Goal: Share content

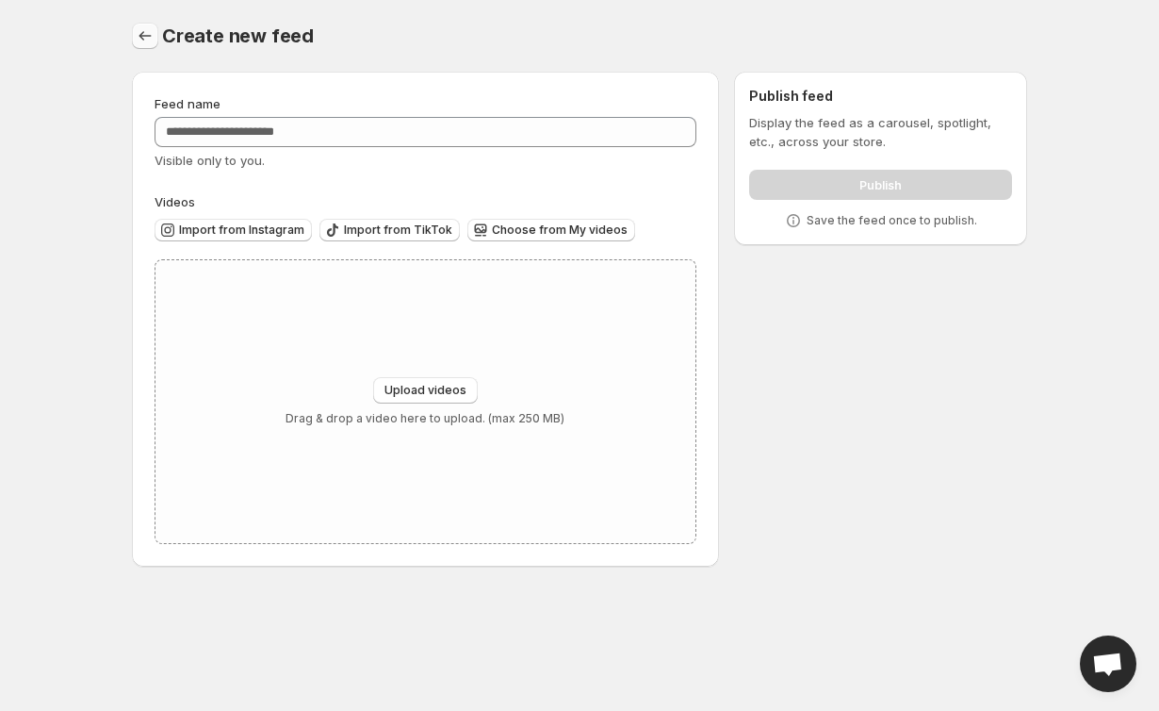
click at [142, 28] on icon "Settings" at bounding box center [145, 35] width 19 height 19
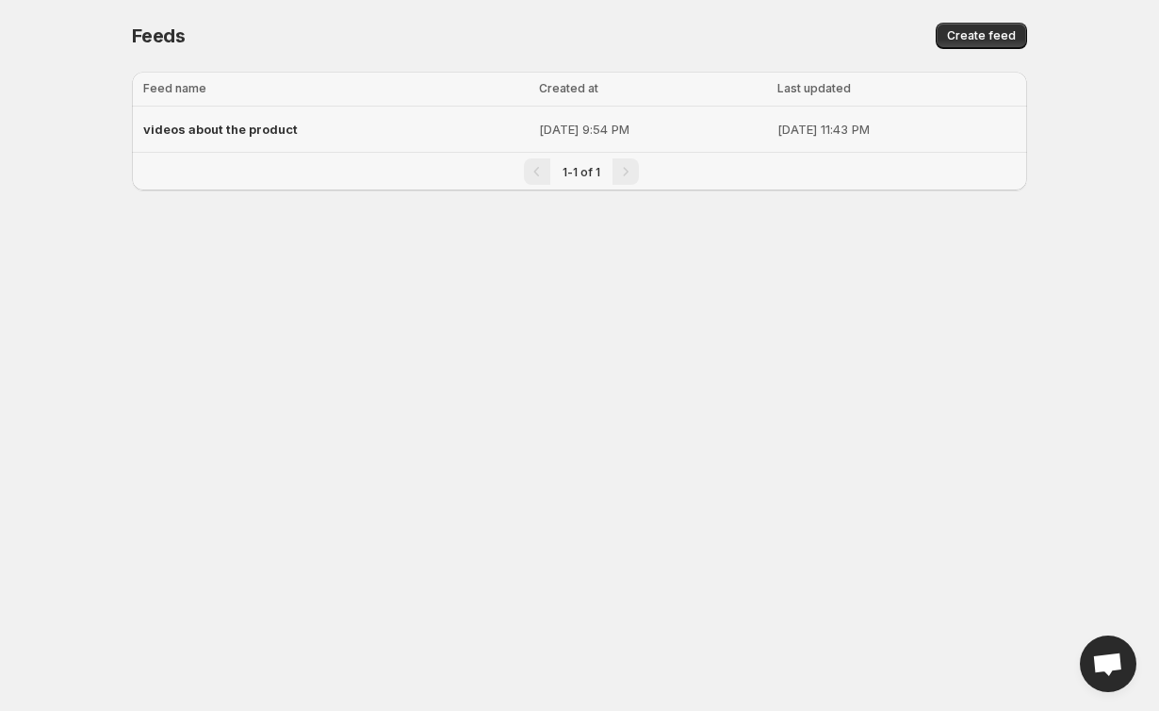
click at [618, 133] on p "[DATE] 9:54 PM" at bounding box center [652, 129] width 227 height 19
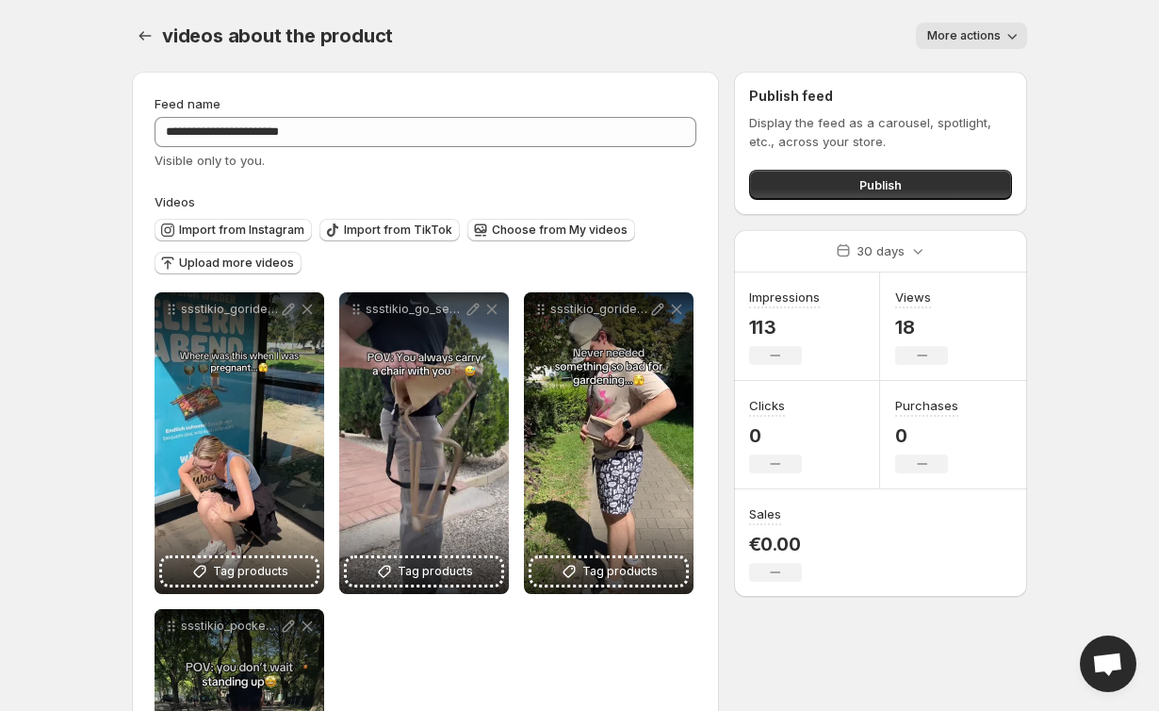
click at [965, 28] on button "More actions" at bounding box center [971, 36] width 111 height 26
click at [805, 26] on div "More actions" at bounding box center [722, 36] width 612 height 26
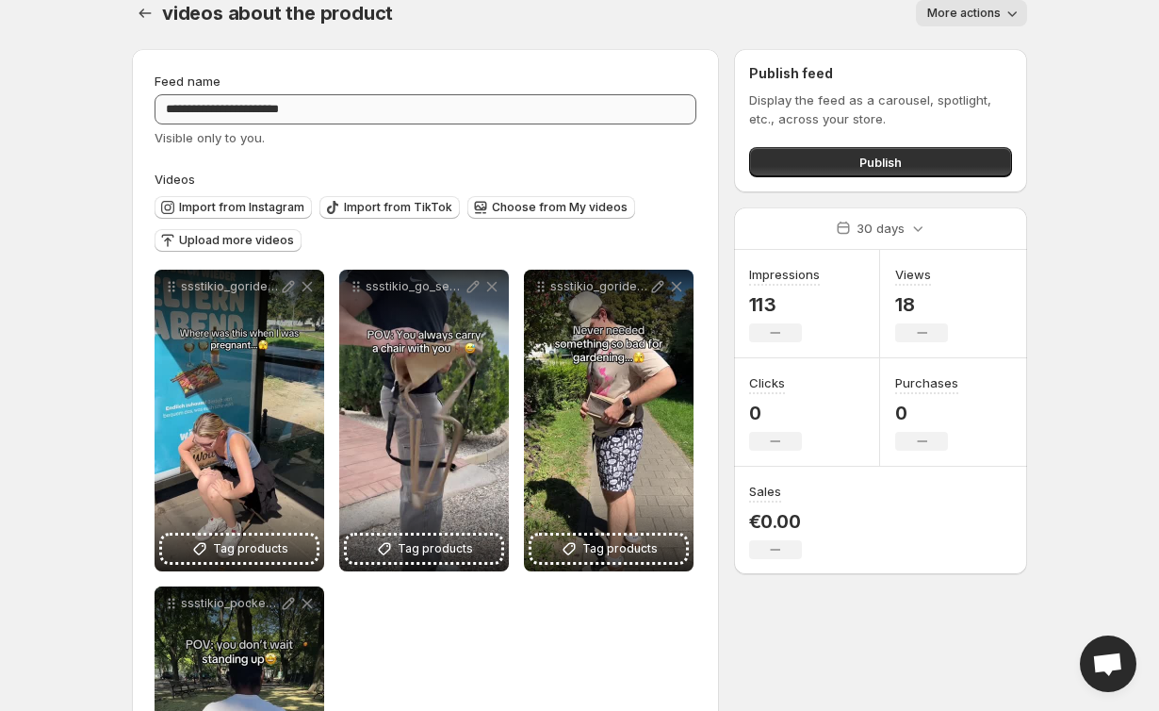
scroll to position [33, 0]
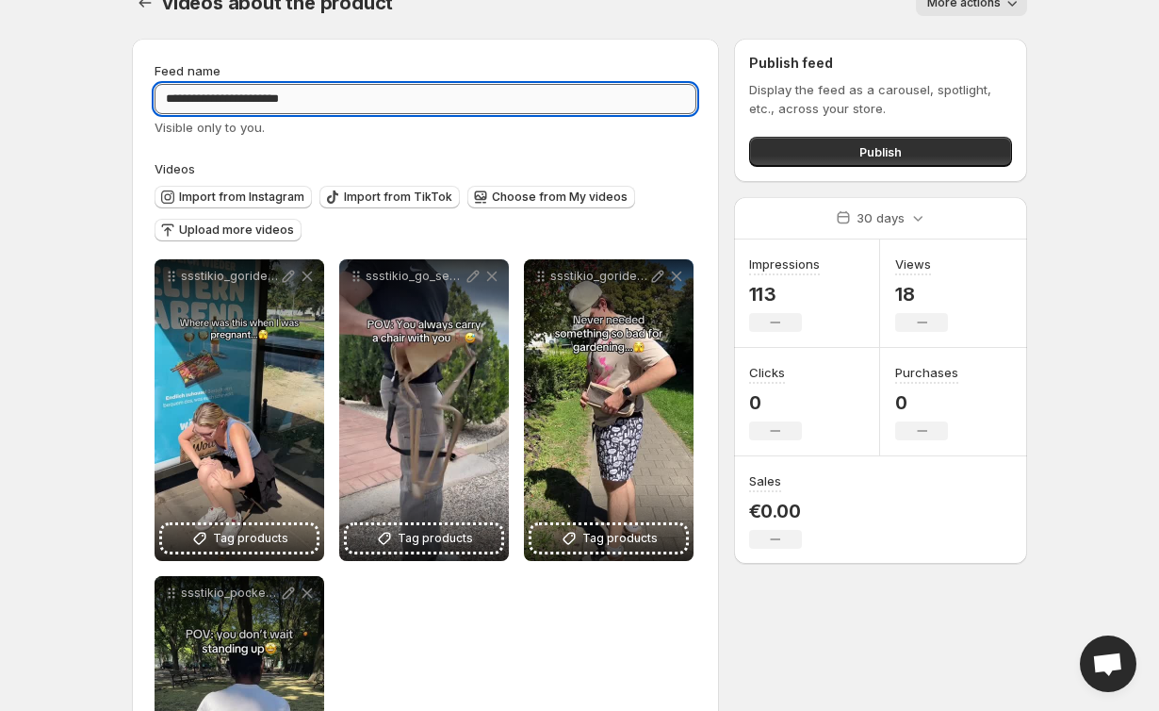
click at [582, 87] on input "**********" at bounding box center [426, 99] width 542 height 30
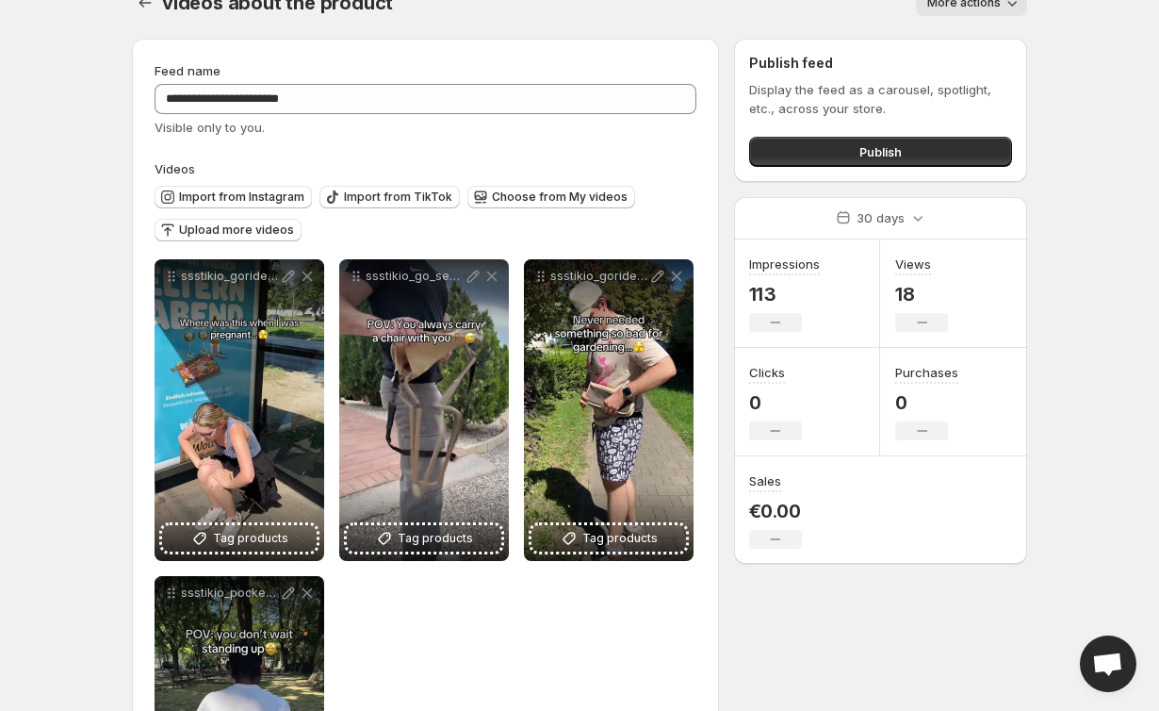
click at [672, 182] on div "Import from Instagram Import from TikTok Choose from My videos Upload more vide…" at bounding box center [421, 211] width 549 height 66
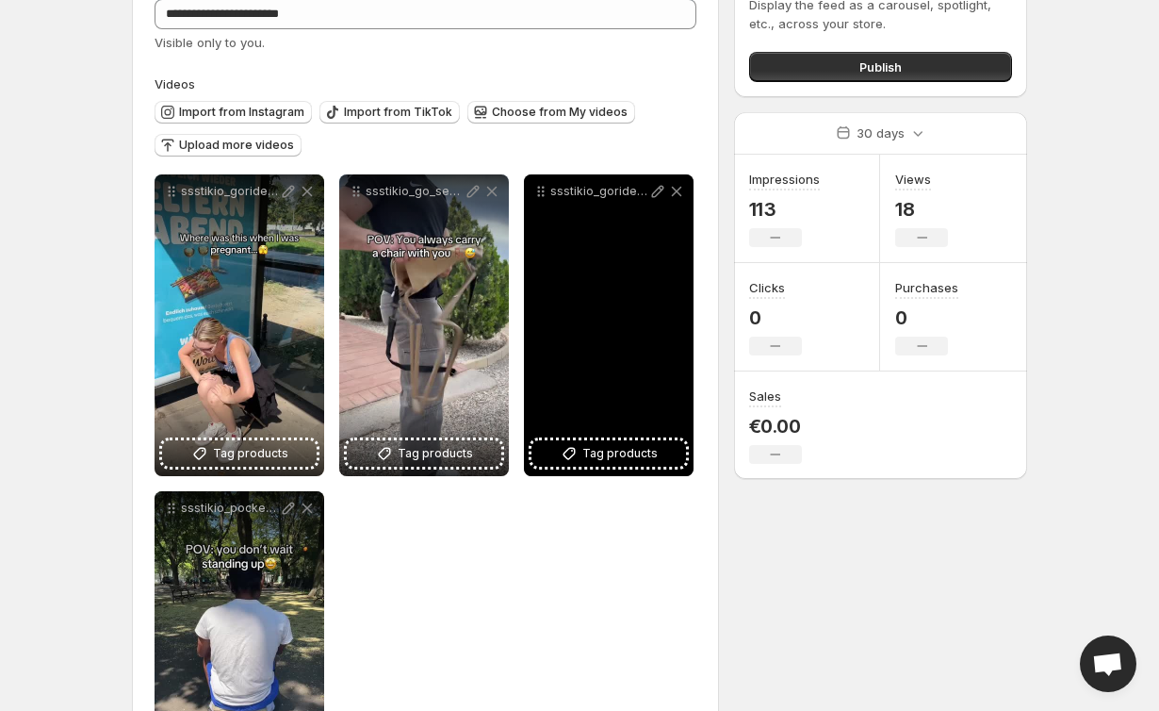
scroll to position [63, 0]
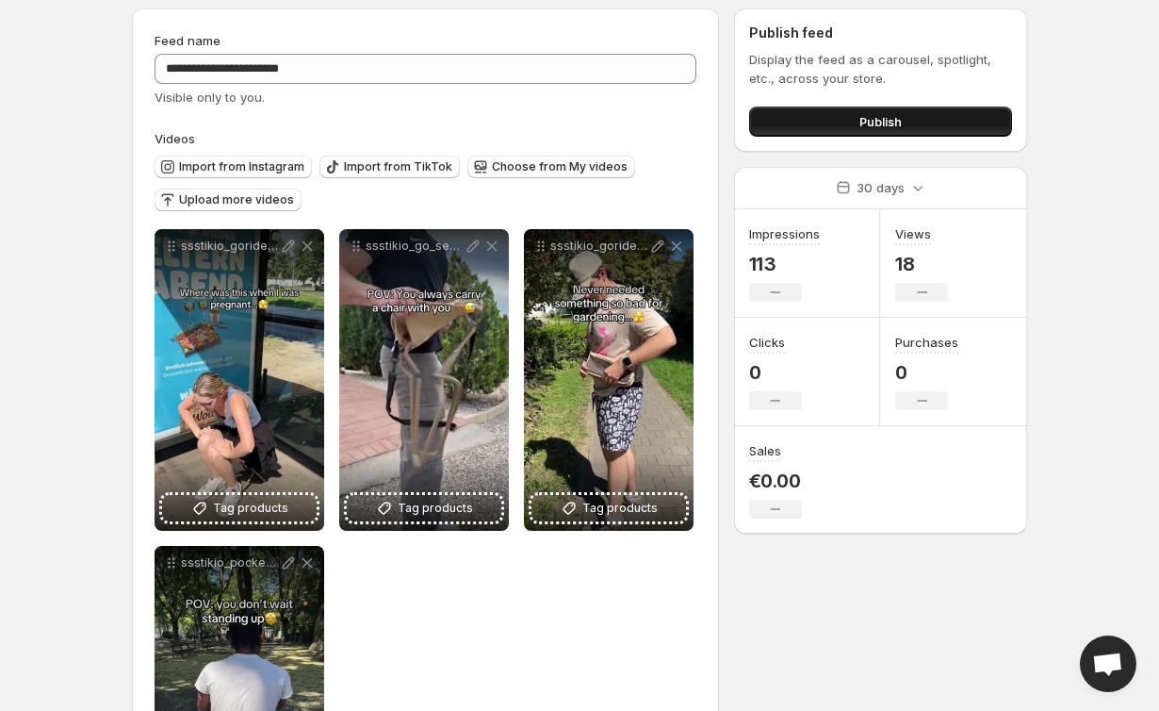
click at [802, 121] on button "Publish" at bounding box center [880, 122] width 263 height 30
click at [868, 115] on span "Publish" at bounding box center [881, 121] width 42 height 19
